Goal: Check status: Check status

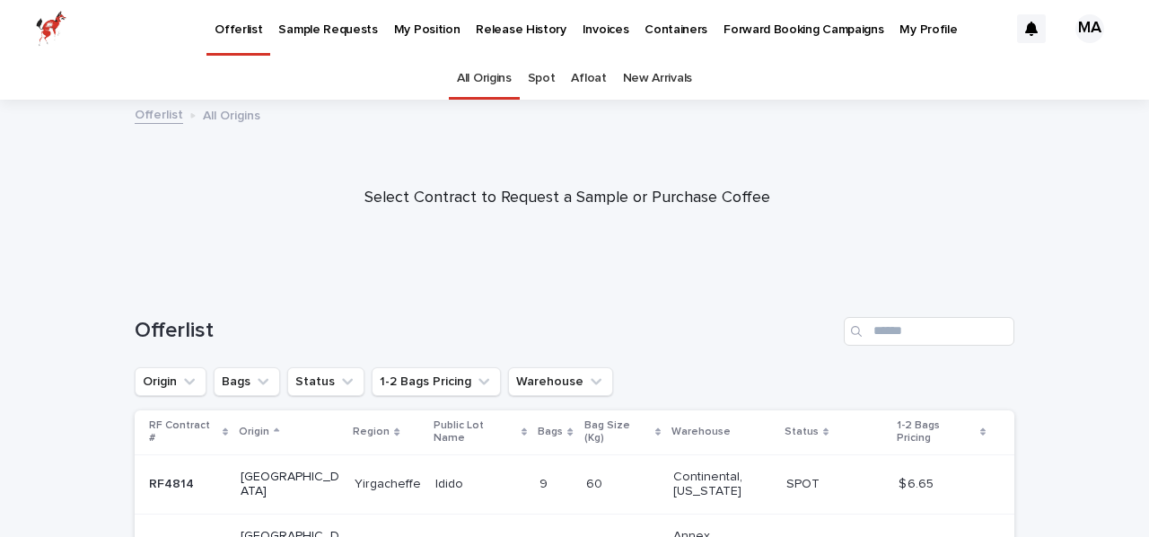
click at [915, 31] on p "My Profile" at bounding box center [927, 19] width 57 height 38
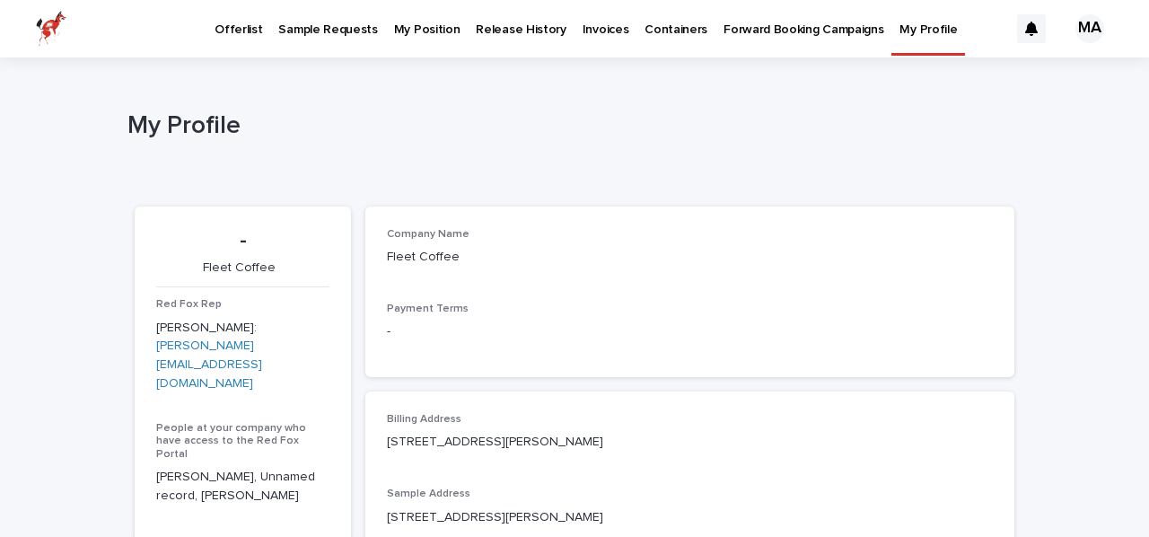
click at [399, 31] on p "My Position" at bounding box center [427, 19] width 66 height 38
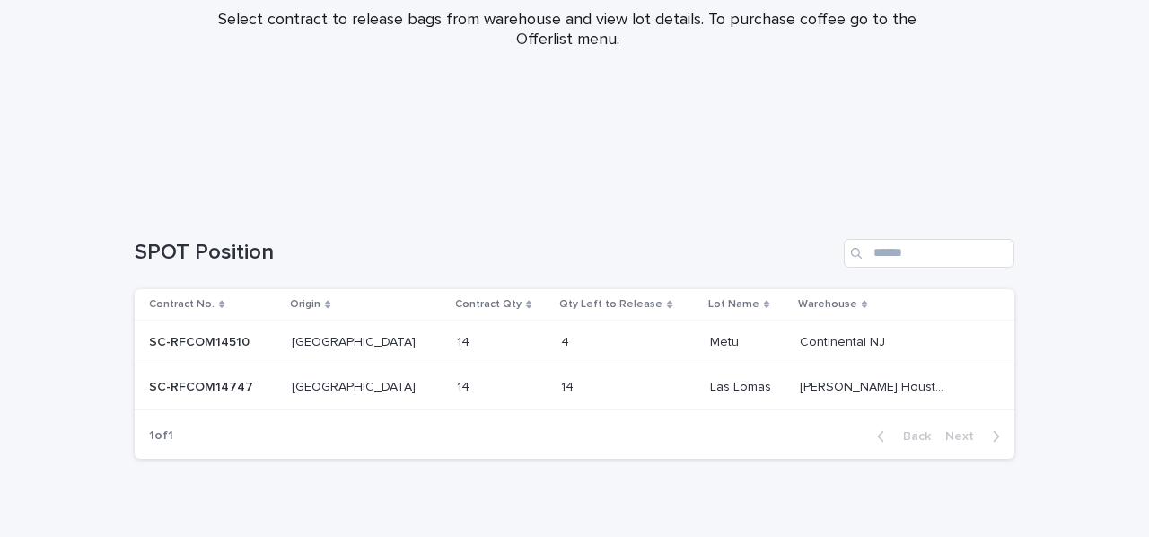
scroll to position [273, 0]
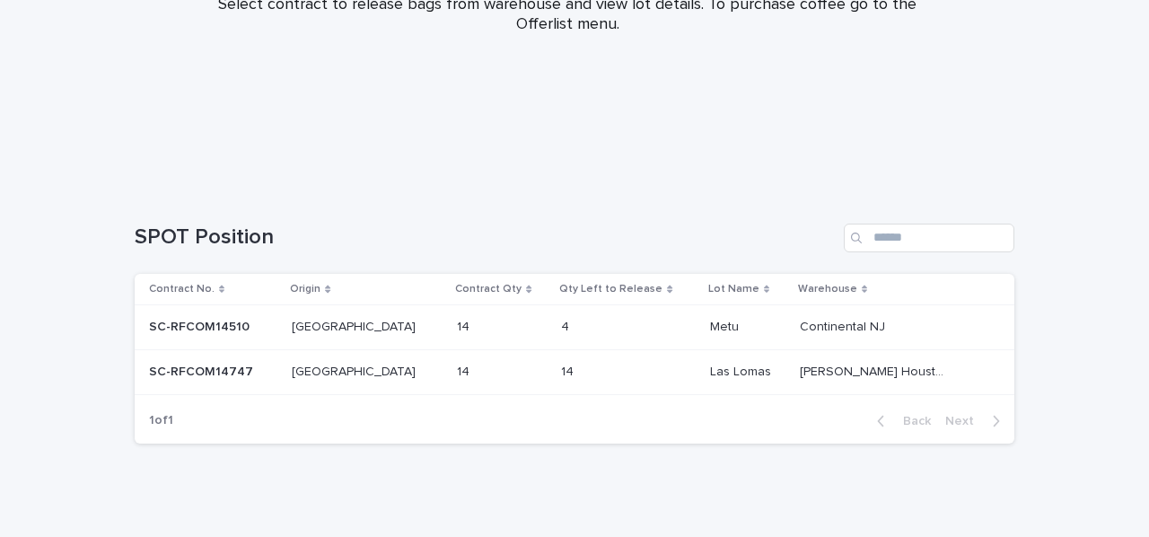
click at [153, 319] on p "SC-RFCOM14510" at bounding box center [201, 325] width 104 height 19
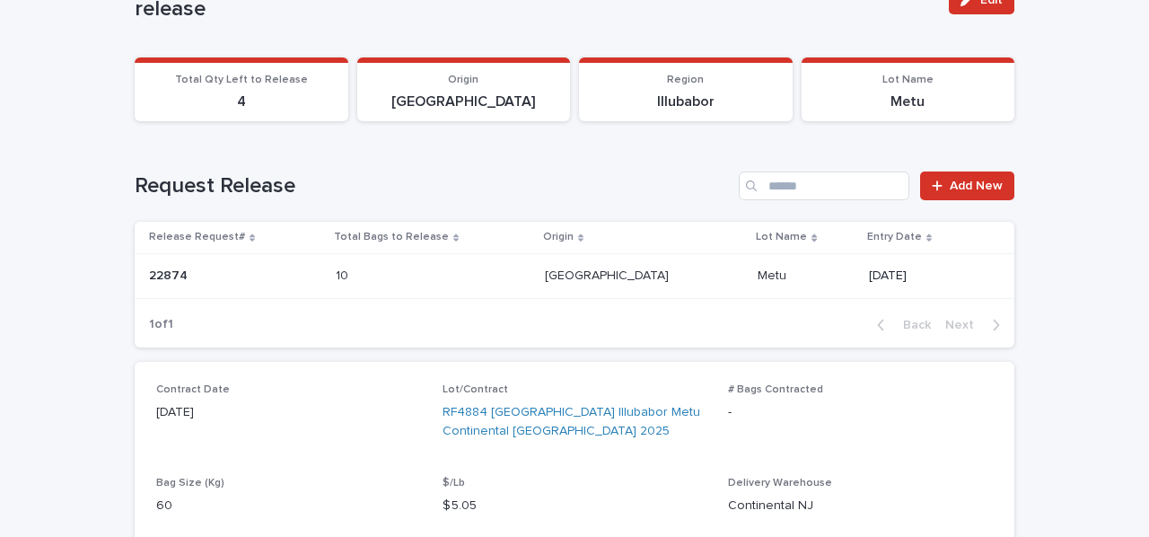
scroll to position [279, 0]
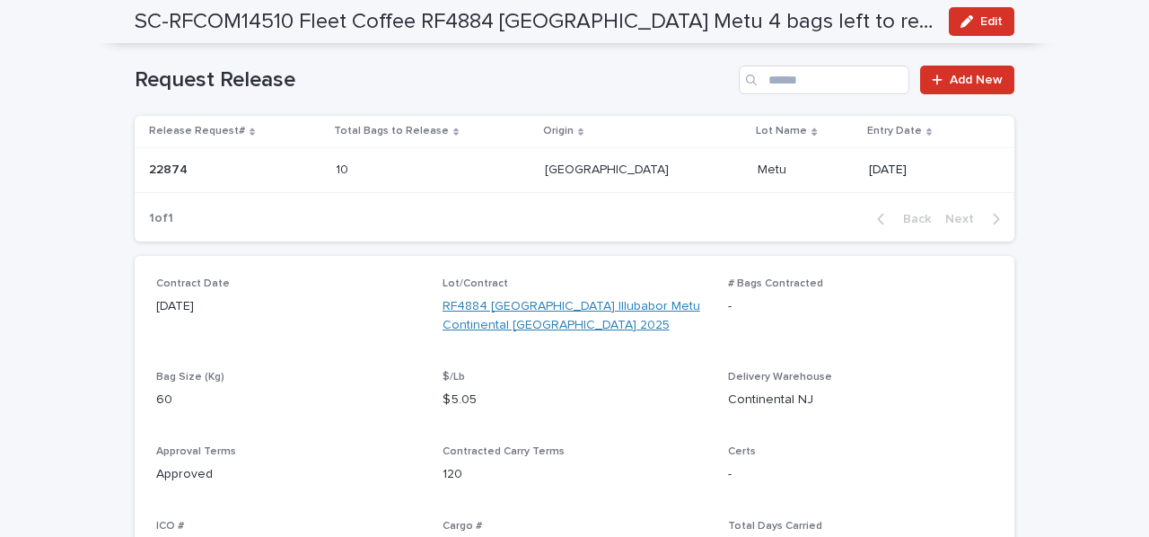
click at [474, 304] on link "RF4884 [GEOGRAPHIC_DATA] Illubabor Metu Continental [GEOGRAPHIC_DATA] 2025" at bounding box center [574, 316] width 265 height 38
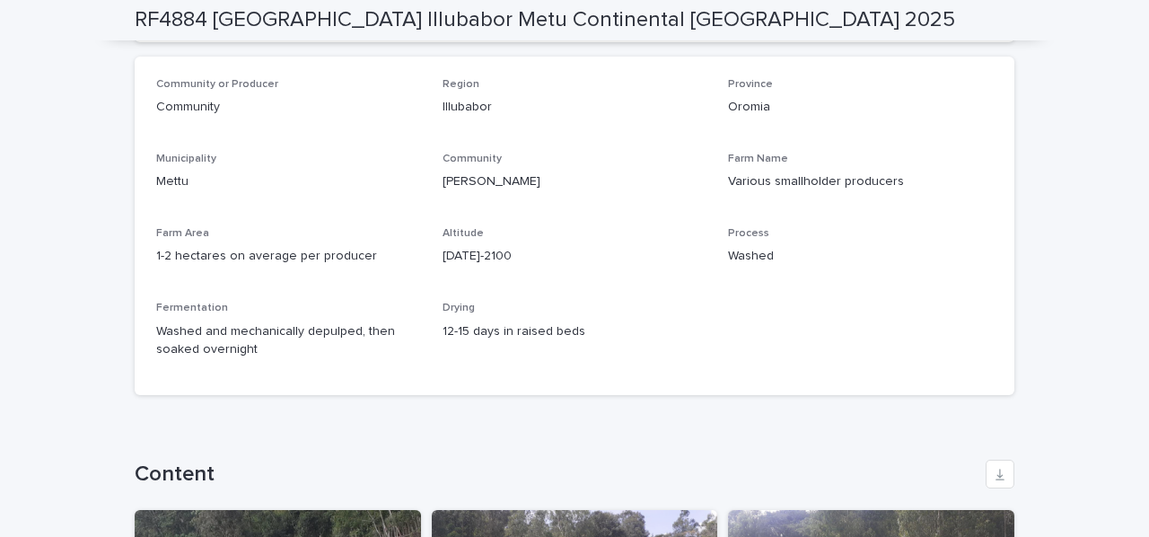
scroll to position [1138, 0]
